Goal: Task Accomplishment & Management: Use online tool/utility

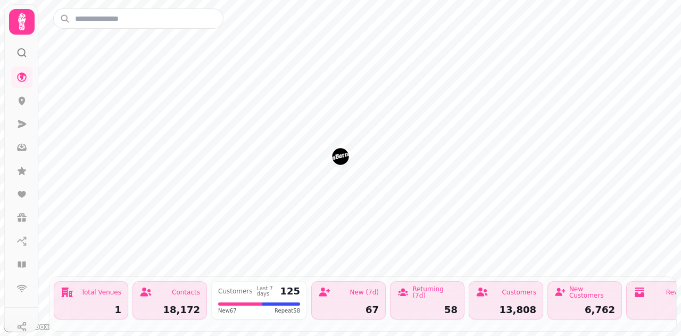
click at [28, 14] on icon at bounding box center [21, 21] width 21 height 21
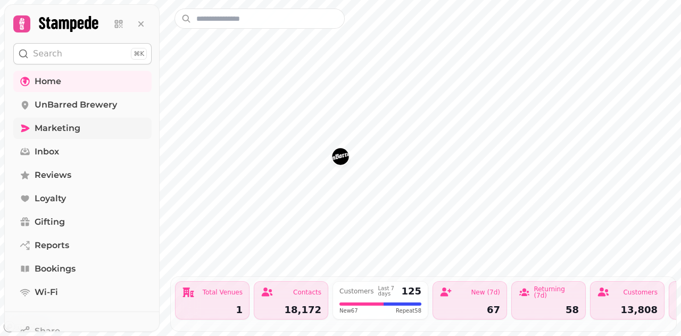
click at [65, 131] on span "Marketing" at bounding box center [58, 128] width 46 height 13
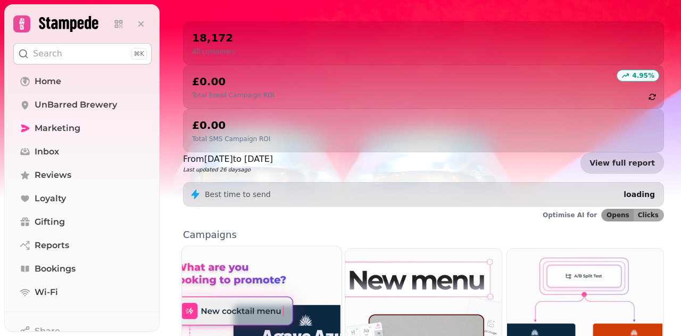
scroll to position [266, 0]
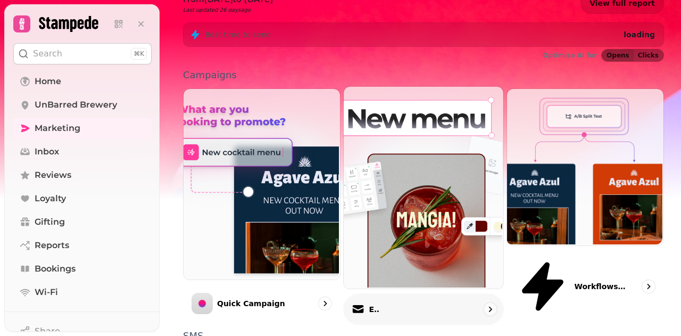
click at [430, 162] on img at bounding box center [423, 187] width 160 height 202
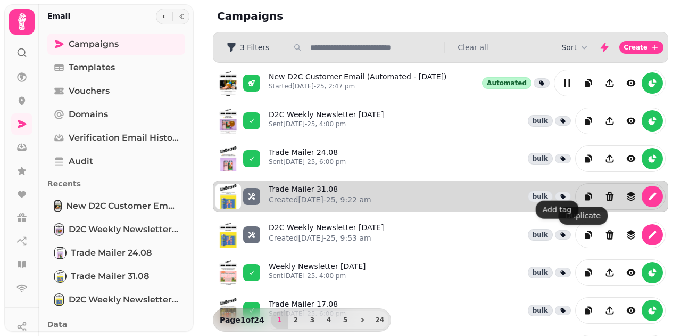
click at [397, 193] on div "Trade Mailer 31.08 Created 19th Aug-25, 9:22 am bulk" at bounding box center [467, 196] width 397 height 27
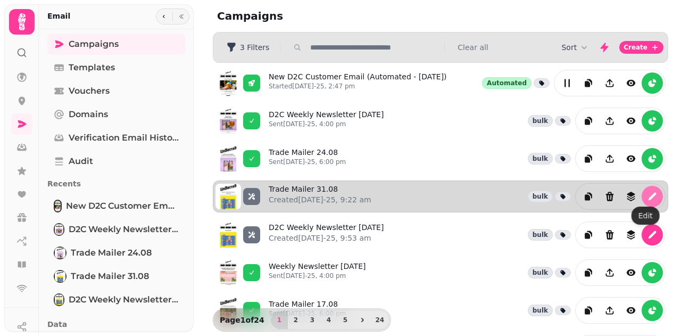
click at [649, 193] on icon "edit" at bounding box center [653, 197] width 8 height 8
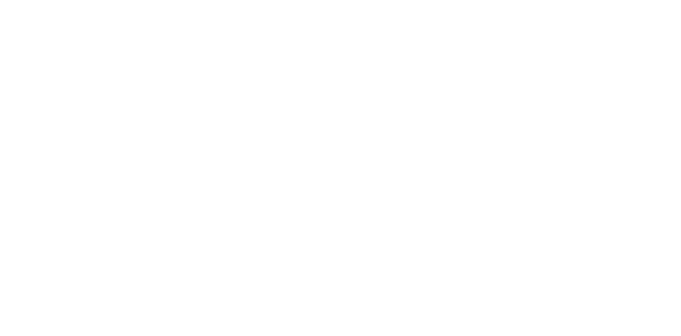
select select "**********"
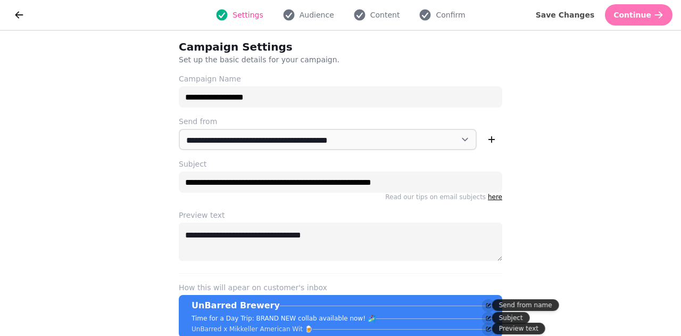
click at [634, 12] on span "Continue" at bounding box center [632, 14] width 38 height 7
select select "**********"
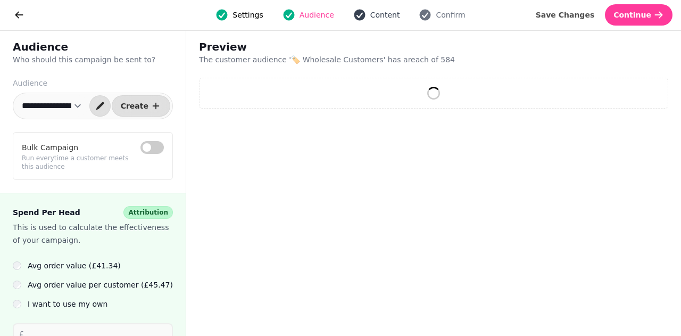
click at [370, 12] on span "Content" at bounding box center [385, 15] width 30 height 11
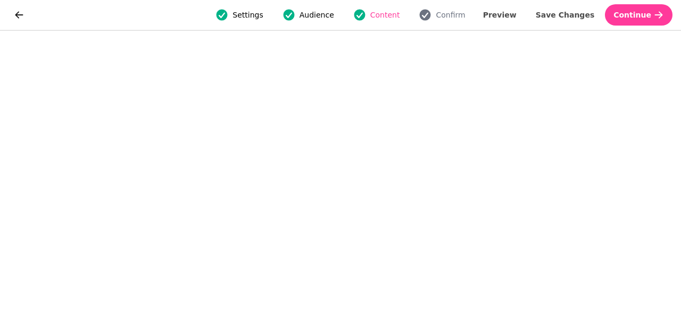
scroll to position [14, 0]
